Goal: Information Seeking & Learning: Learn about a topic

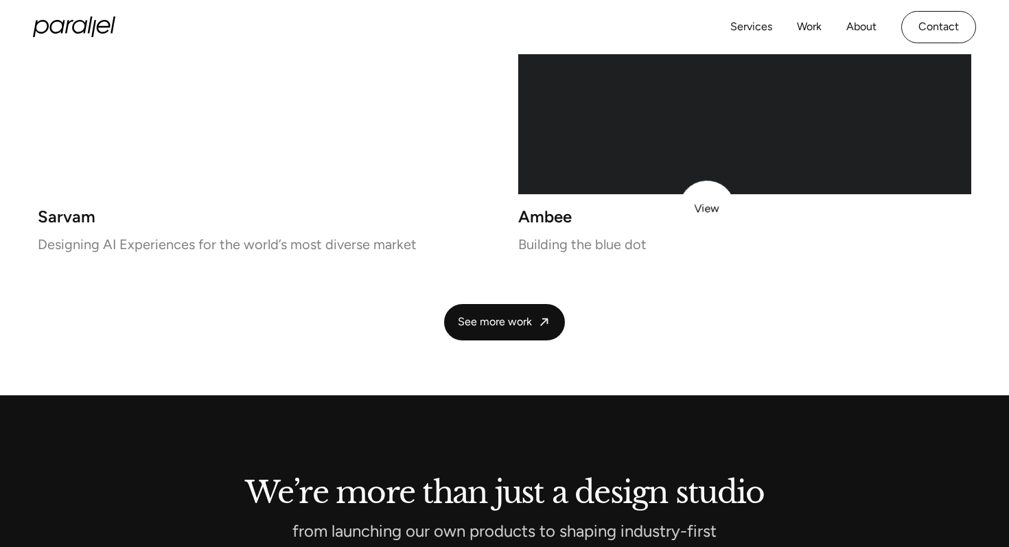
scroll to position [3175, 0]
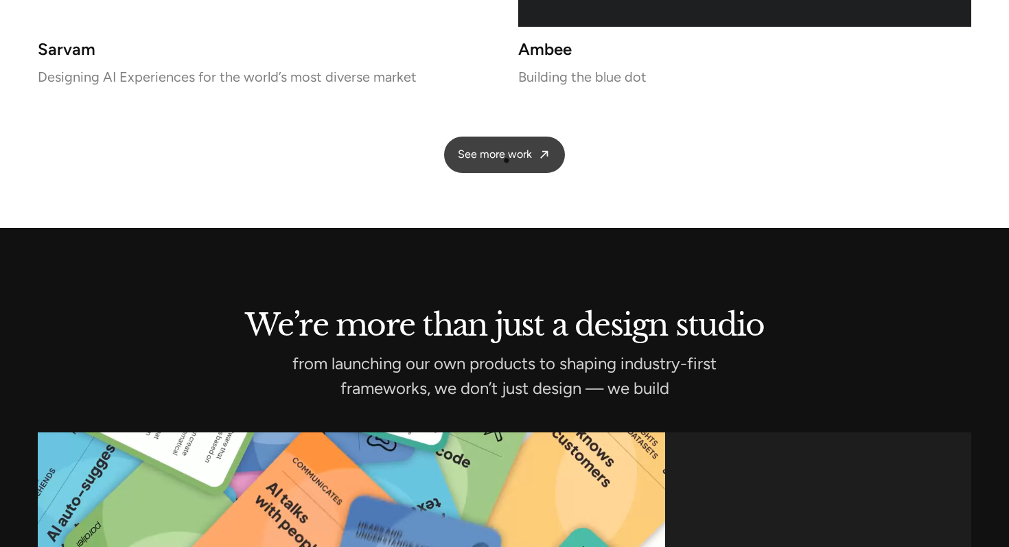
click at [507, 160] on span "See more work" at bounding box center [495, 155] width 74 height 14
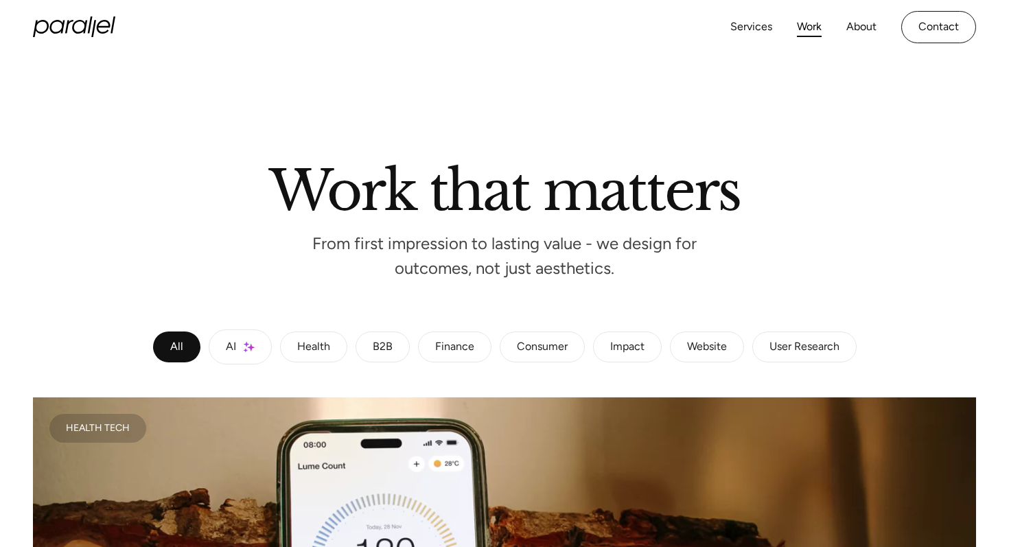
scroll to position [211, 0]
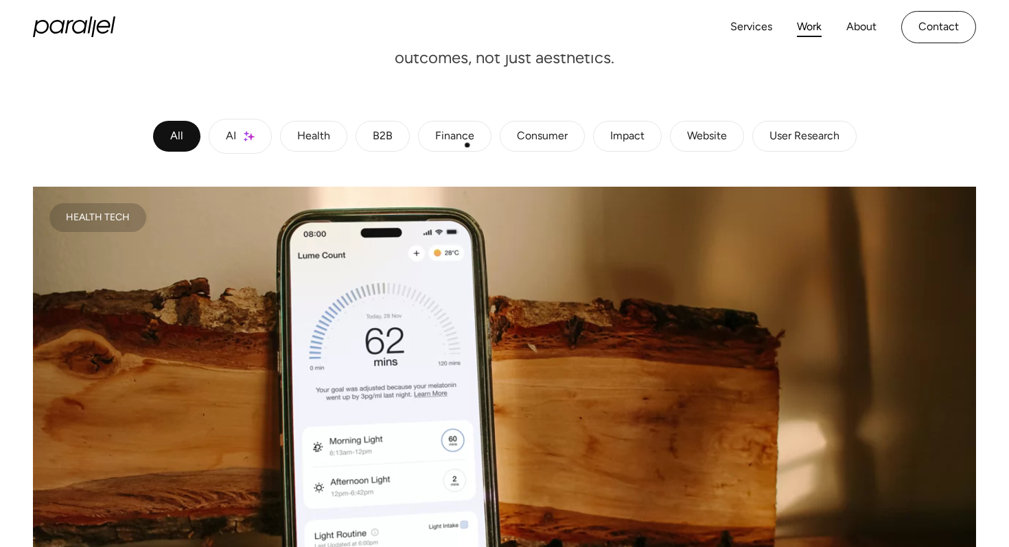
click at [465, 141] on div "Finance" at bounding box center [454, 136] width 39 height 8
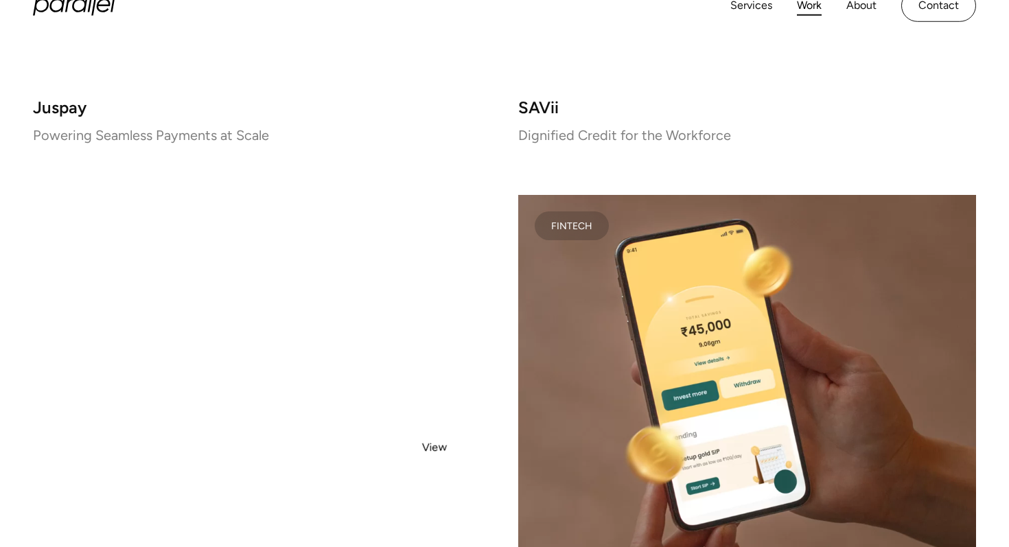
scroll to position [961, 0]
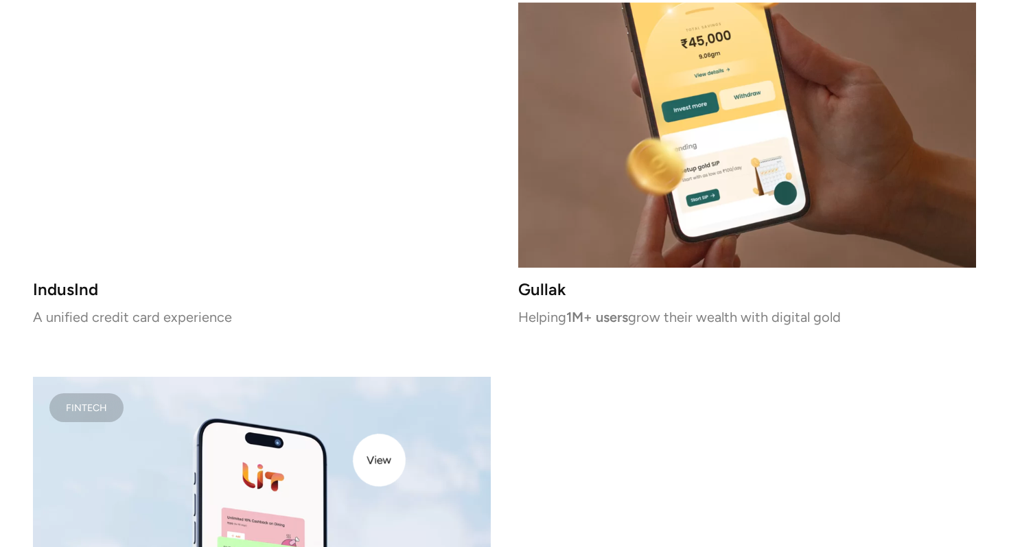
click at [379, 461] on video at bounding box center [262, 557] width 458 height 361
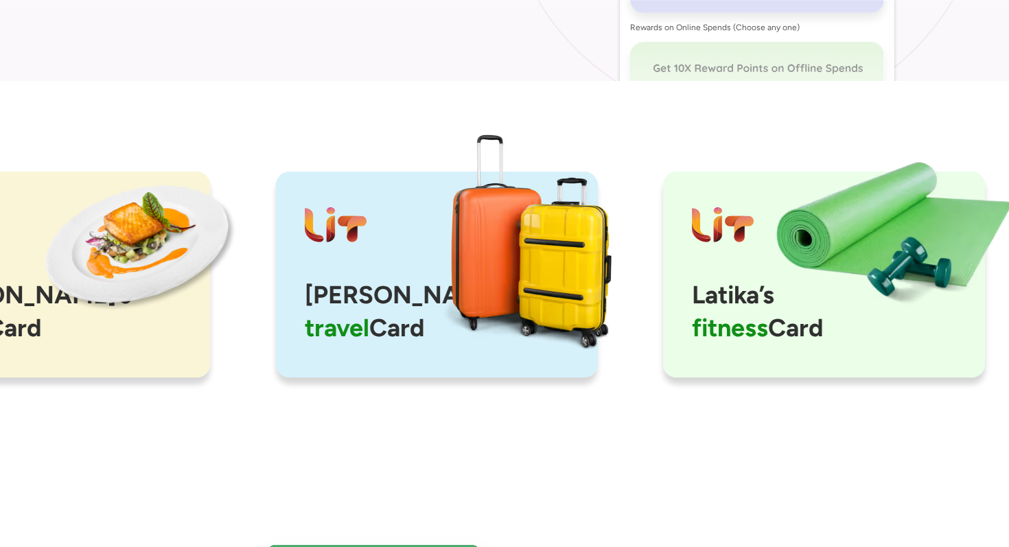
scroll to position [1473, 0]
